Goal: Find specific page/section: Find specific page/section

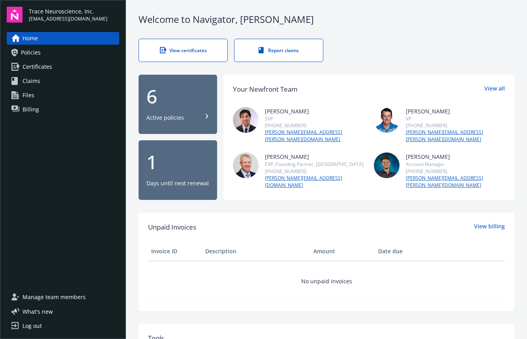
click at [181, 114] on div "Active policies" at bounding box center [166, 118] width 38 height 8
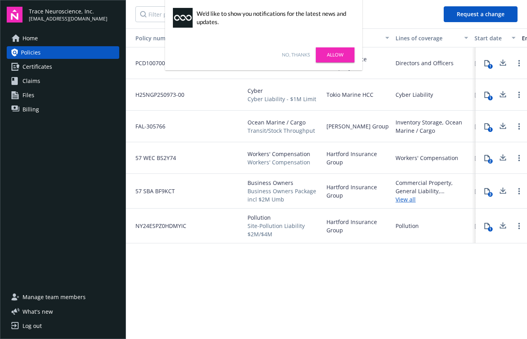
click at [300, 56] on link "No, thanks" at bounding box center [296, 54] width 28 height 7
